Goal: Check status: Check status

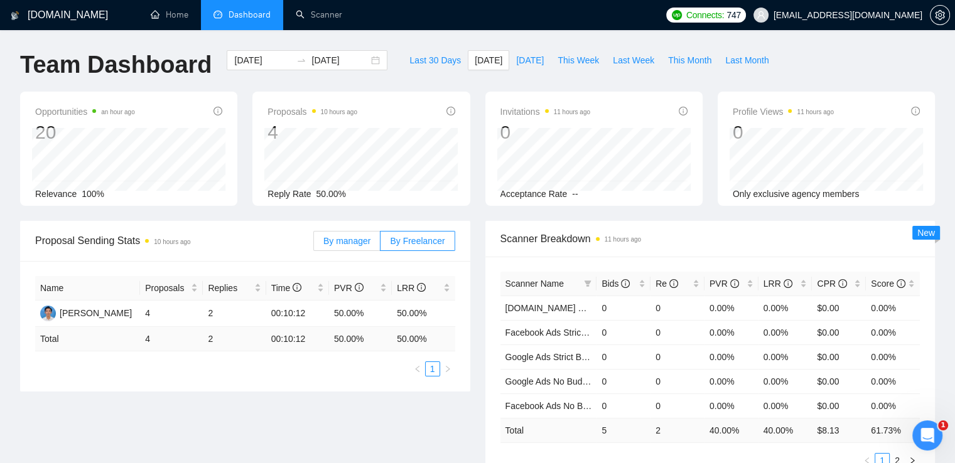
click at [343, 245] on span "By manager" at bounding box center [346, 241] width 47 height 10
click at [314, 244] on input "By manager" at bounding box center [314, 244] width 0 height 0
click at [437, 239] on span "By Freelancer" at bounding box center [417, 241] width 55 height 10
click at [380, 244] on input "By Freelancer" at bounding box center [380, 244] width 0 height 0
click at [533, 58] on span "[DATE]" at bounding box center [530, 60] width 28 height 14
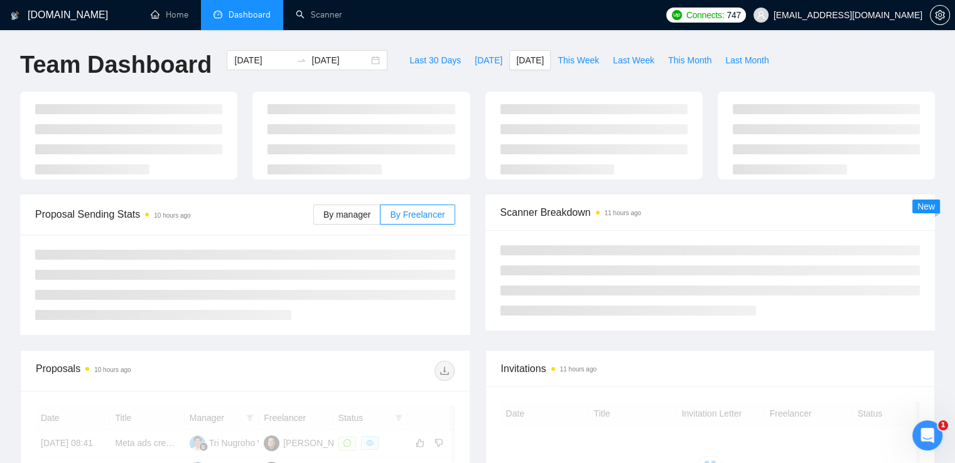
type input "[DATE]"
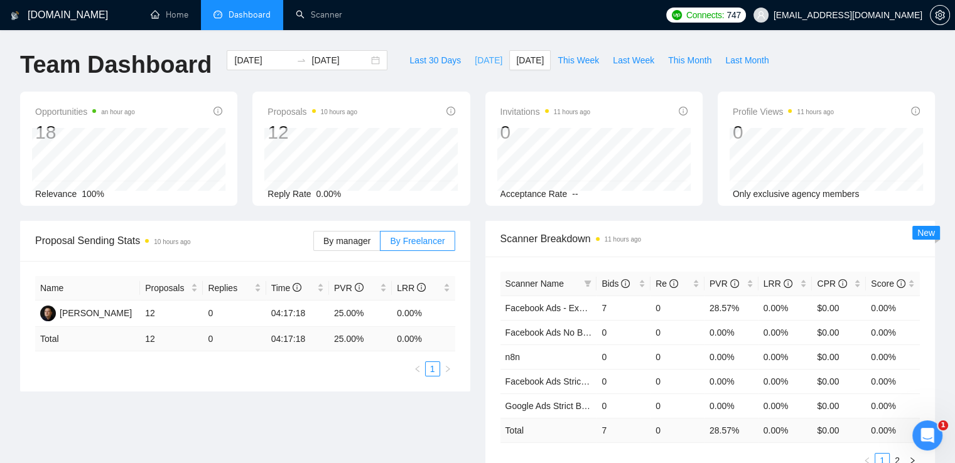
click at [475, 63] on span "[DATE]" at bounding box center [489, 60] width 28 height 14
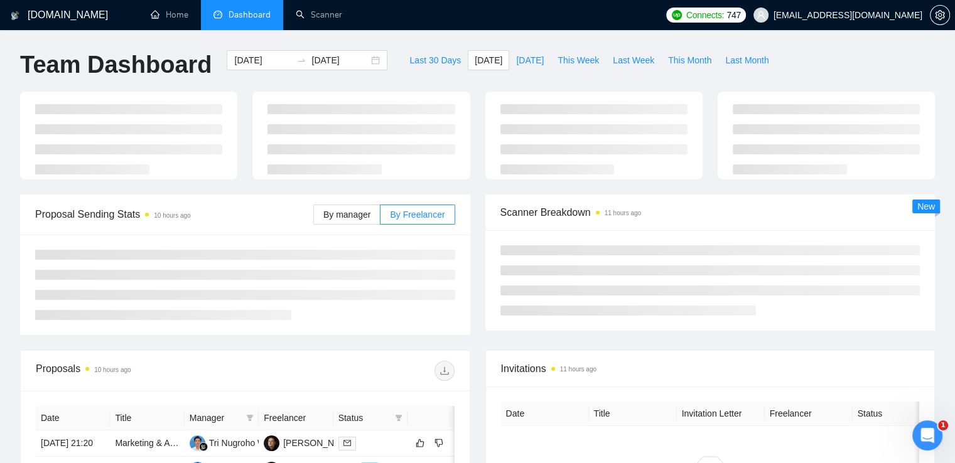
type input "[DATE]"
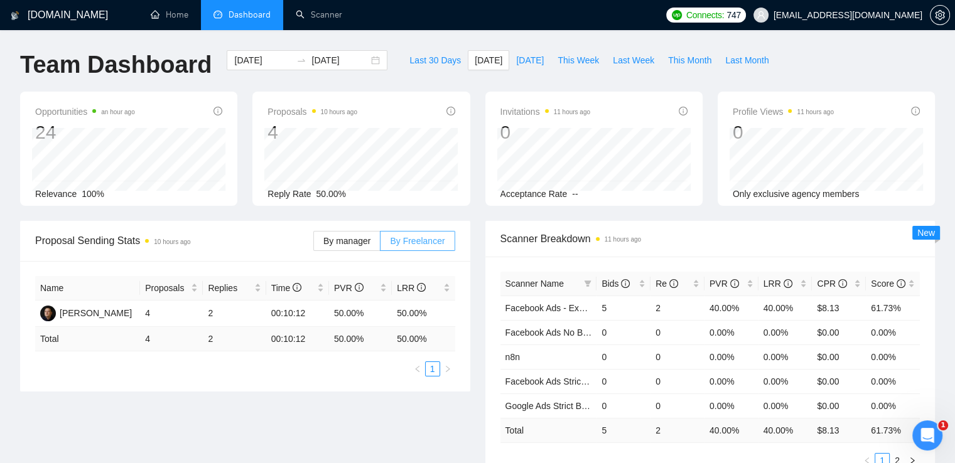
click at [426, 246] on span "By Freelancer" at bounding box center [417, 241] width 55 height 10
click at [380, 244] on input "By Freelancer" at bounding box center [380, 244] width 0 height 0
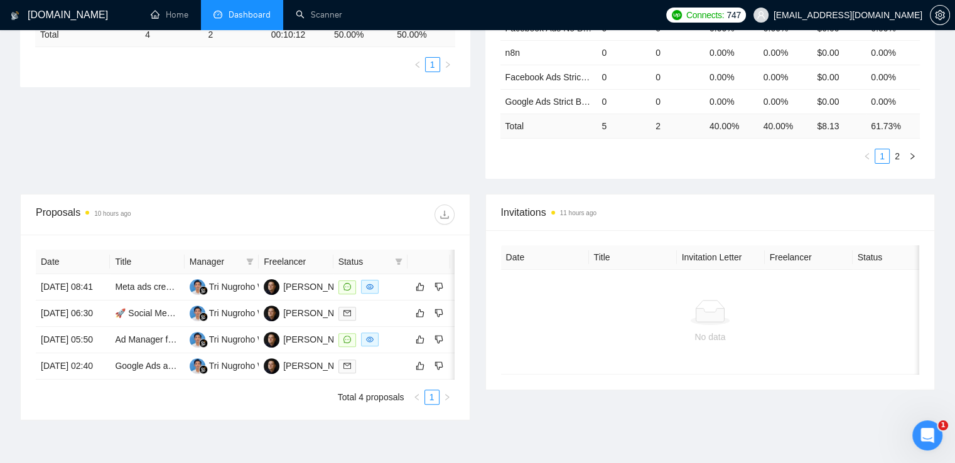
scroll to position [377, 0]
